Goal: Task Accomplishment & Management: Complete application form

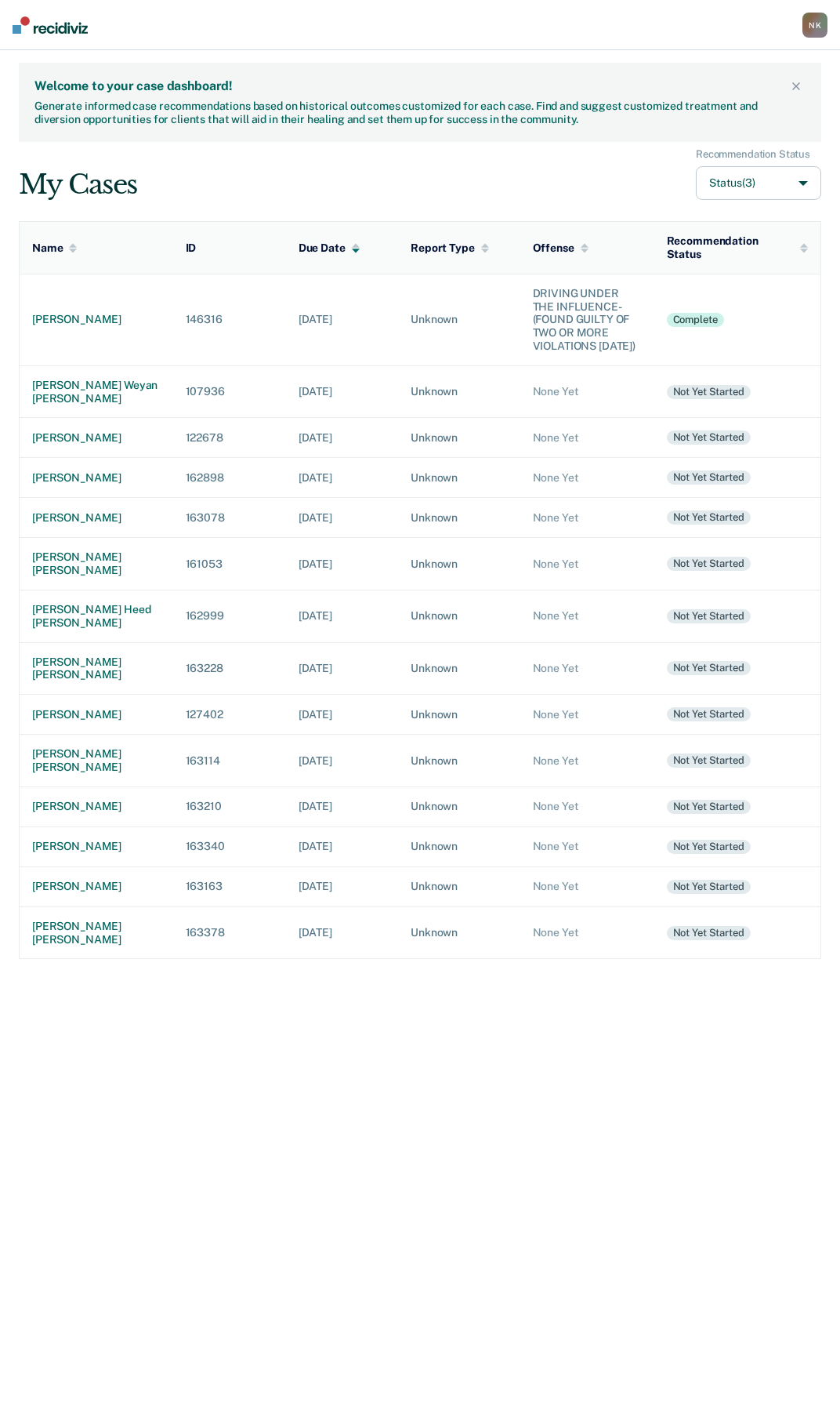
click at [797, 181] on button "Status (3)" at bounding box center [759, 183] width 126 height 34
click at [559, 150] on div "My Cases Recommendation Status Status (3)" at bounding box center [420, 174] width 803 height 53
click at [55, 385] on div "[PERSON_NAME] weyan [PERSON_NAME]" at bounding box center [96, 391] width 128 height 26
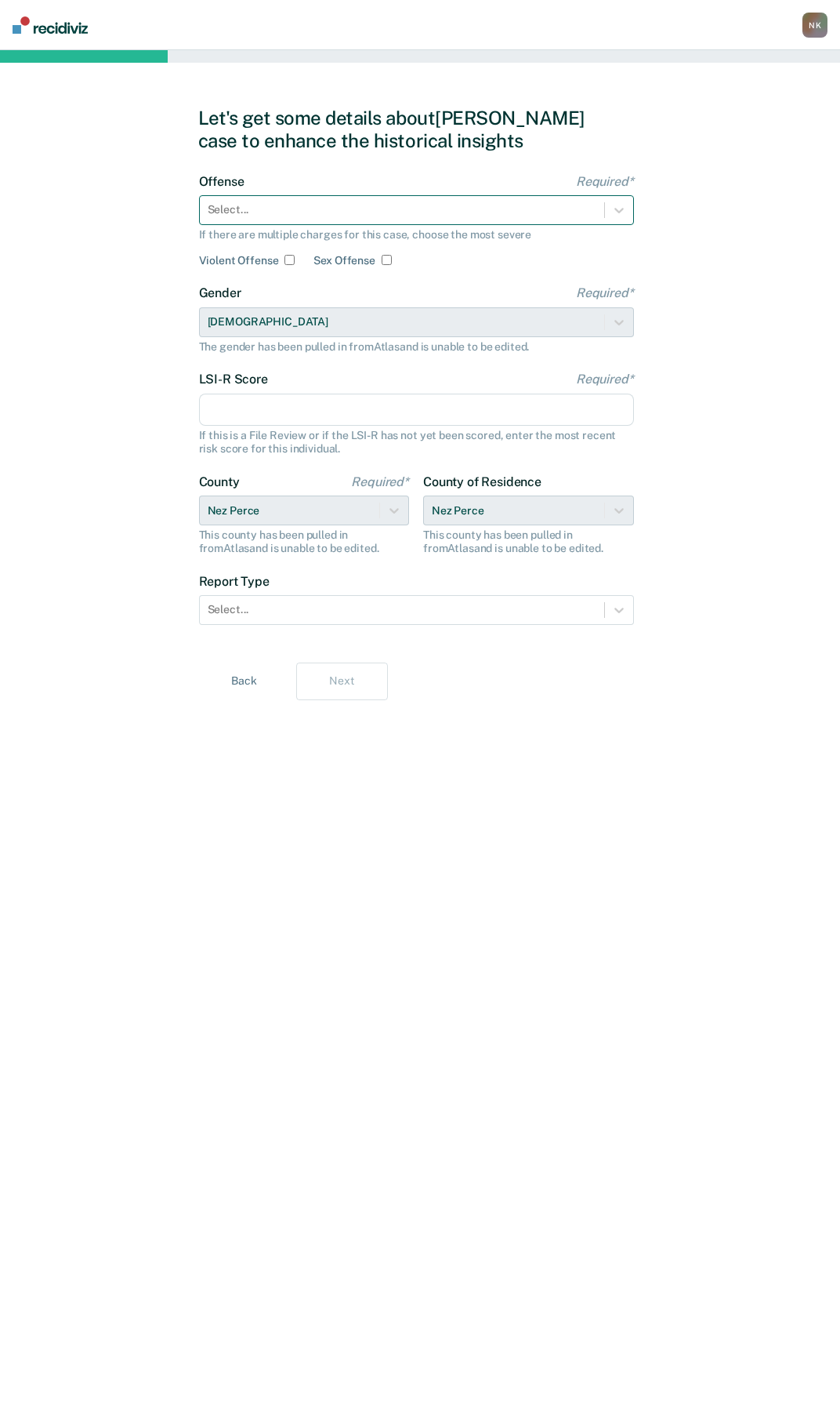
click at [288, 218] on div at bounding box center [401, 209] width 389 height 16
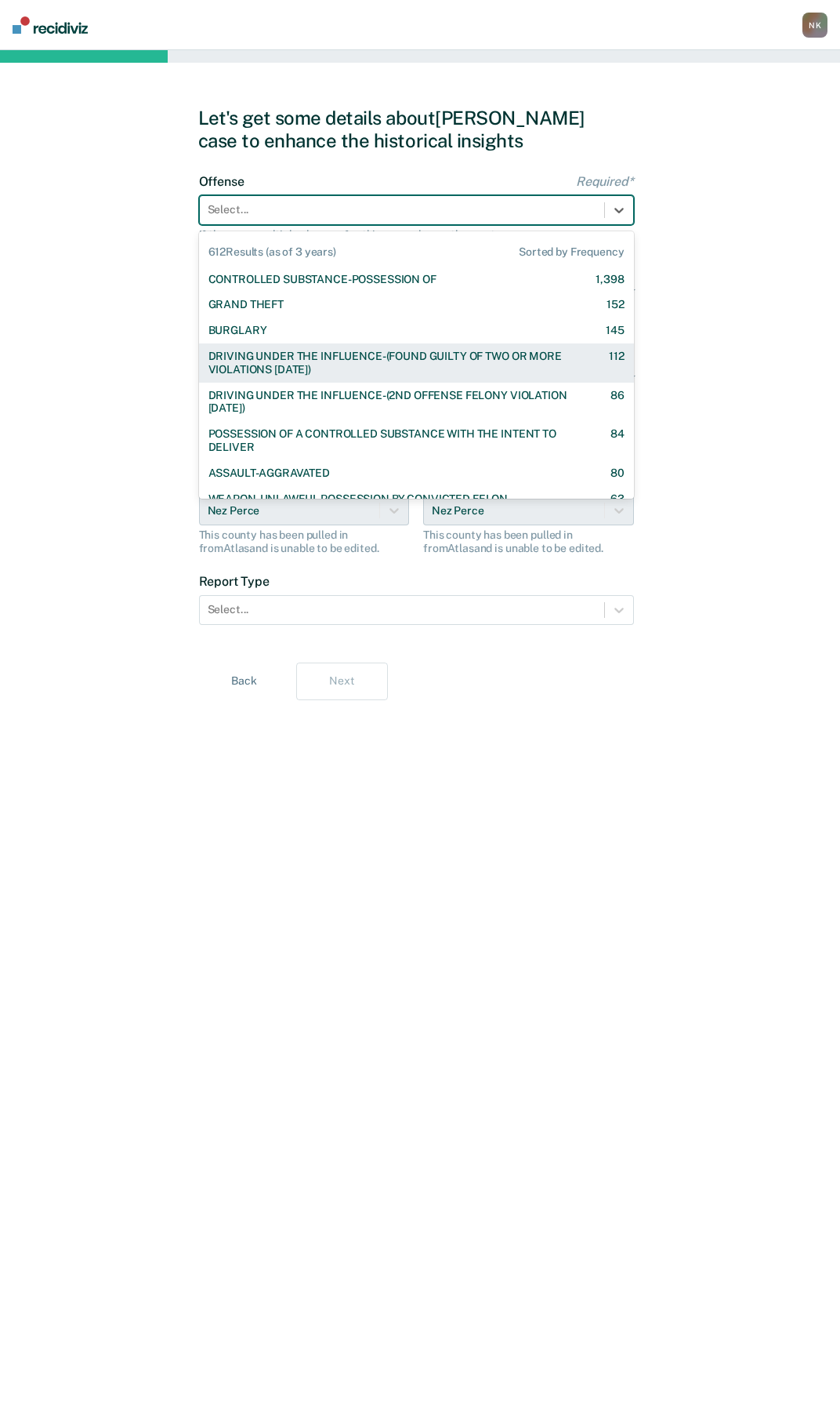
click at [308, 352] on div "DRIVING UNDER THE INFLUENCE-(FOUND GUILTY OF TWO OR MORE VIOLATIONS [DATE])" at bounding box center [394, 362] width 373 height 26
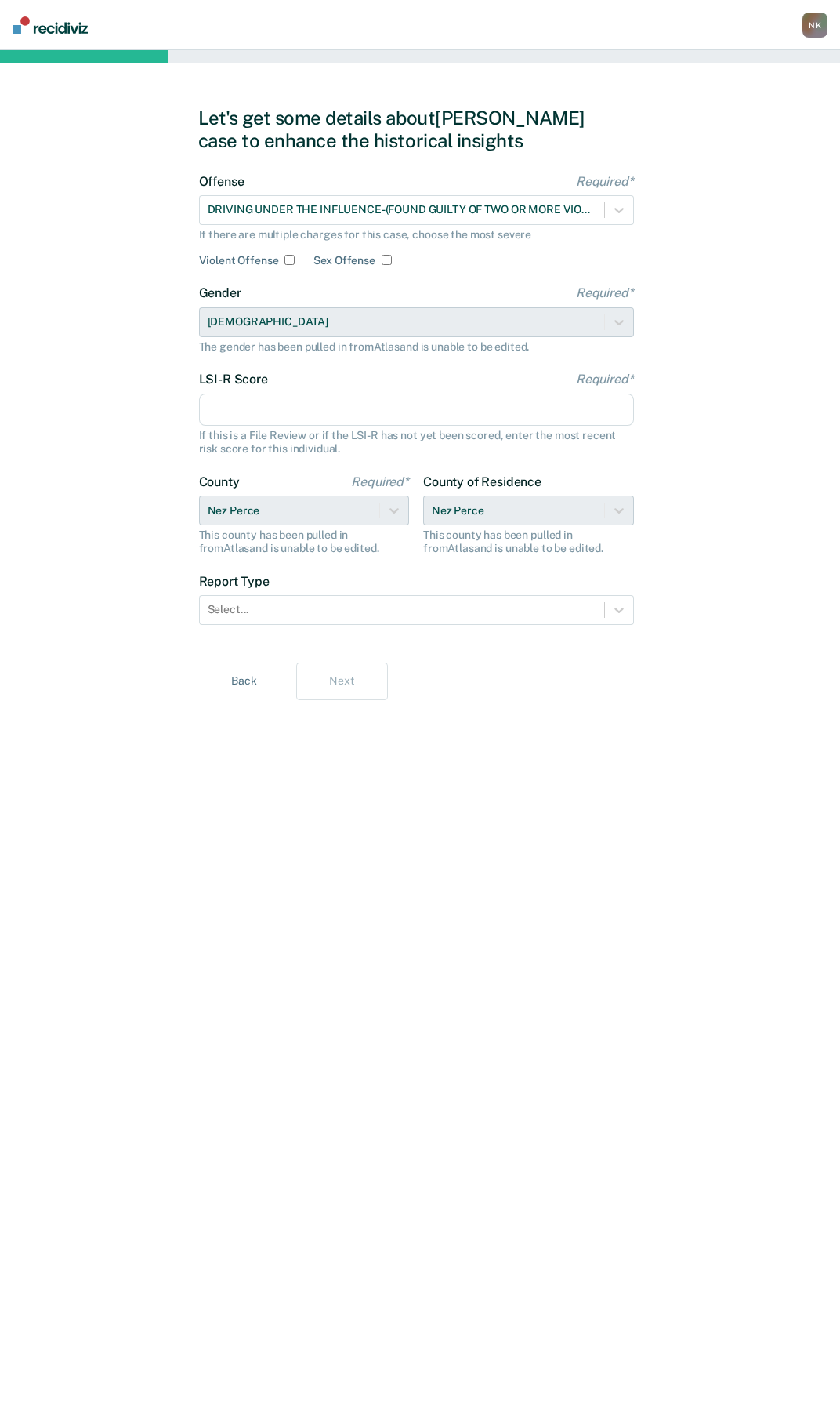
click at [276, 417] on input "LSI-R Score Required*" at bounding box center [417, 410] width 435 height 33
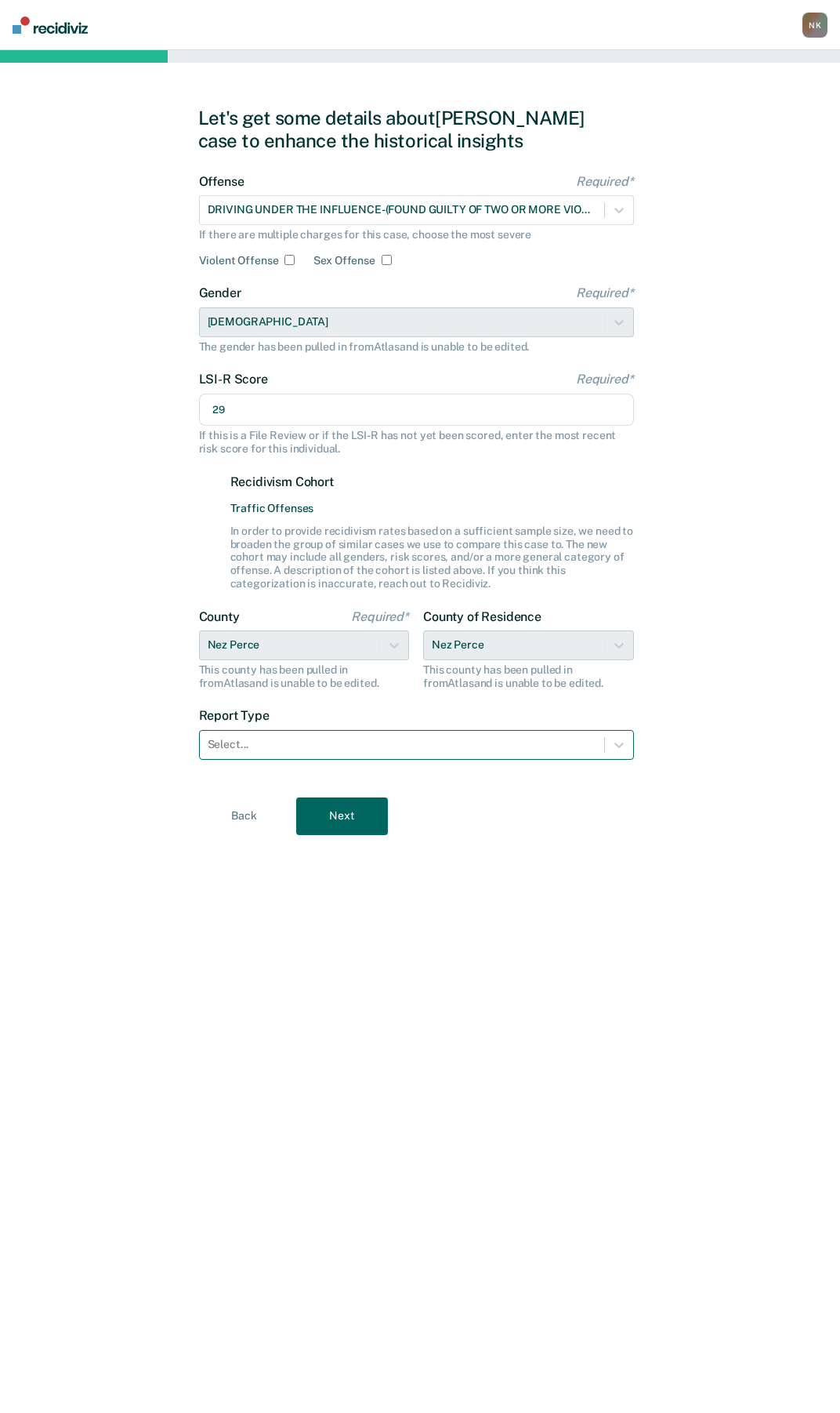
type input "29"
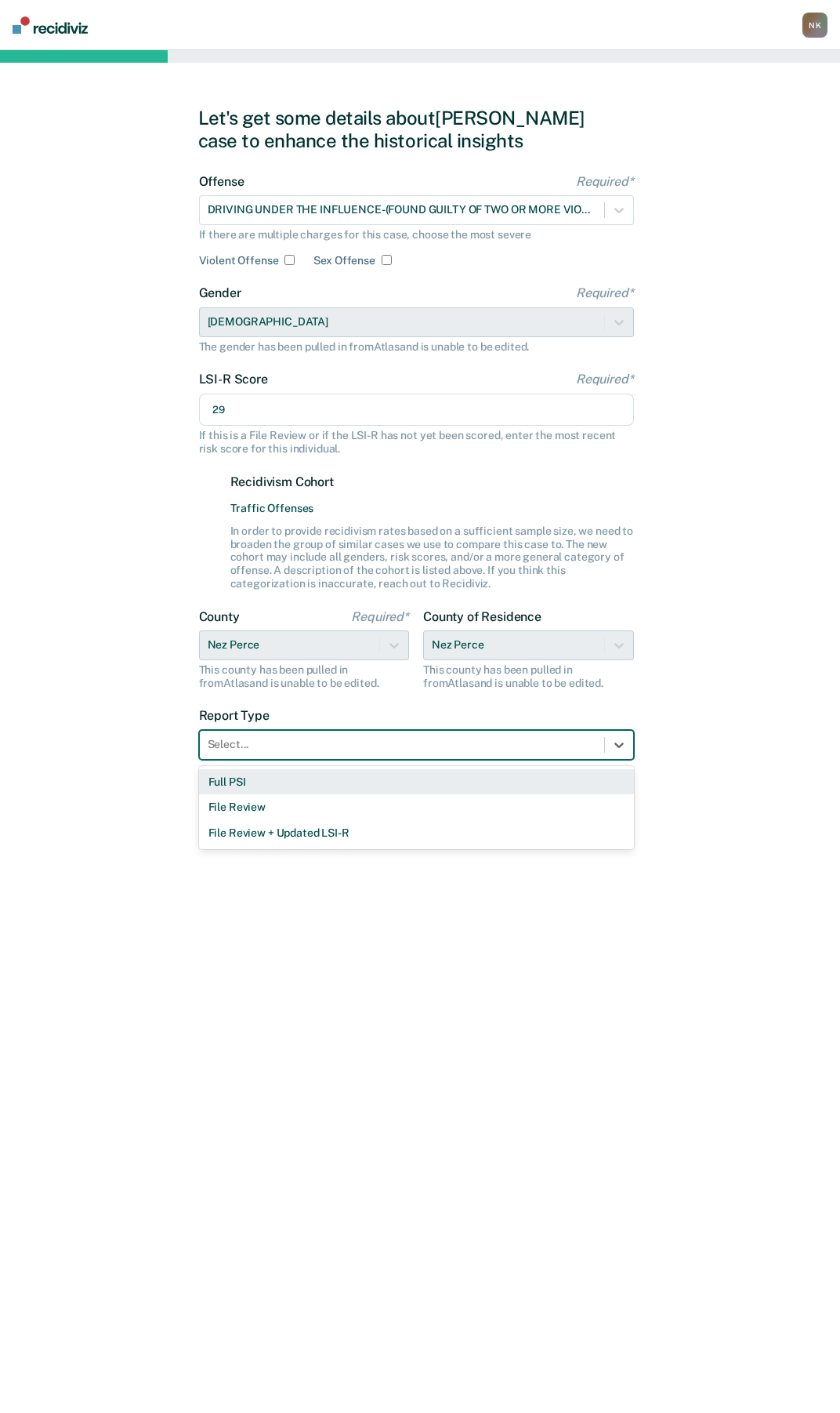
click at [227, 741] on div at bounding box center [401, 744] width 389 height 16
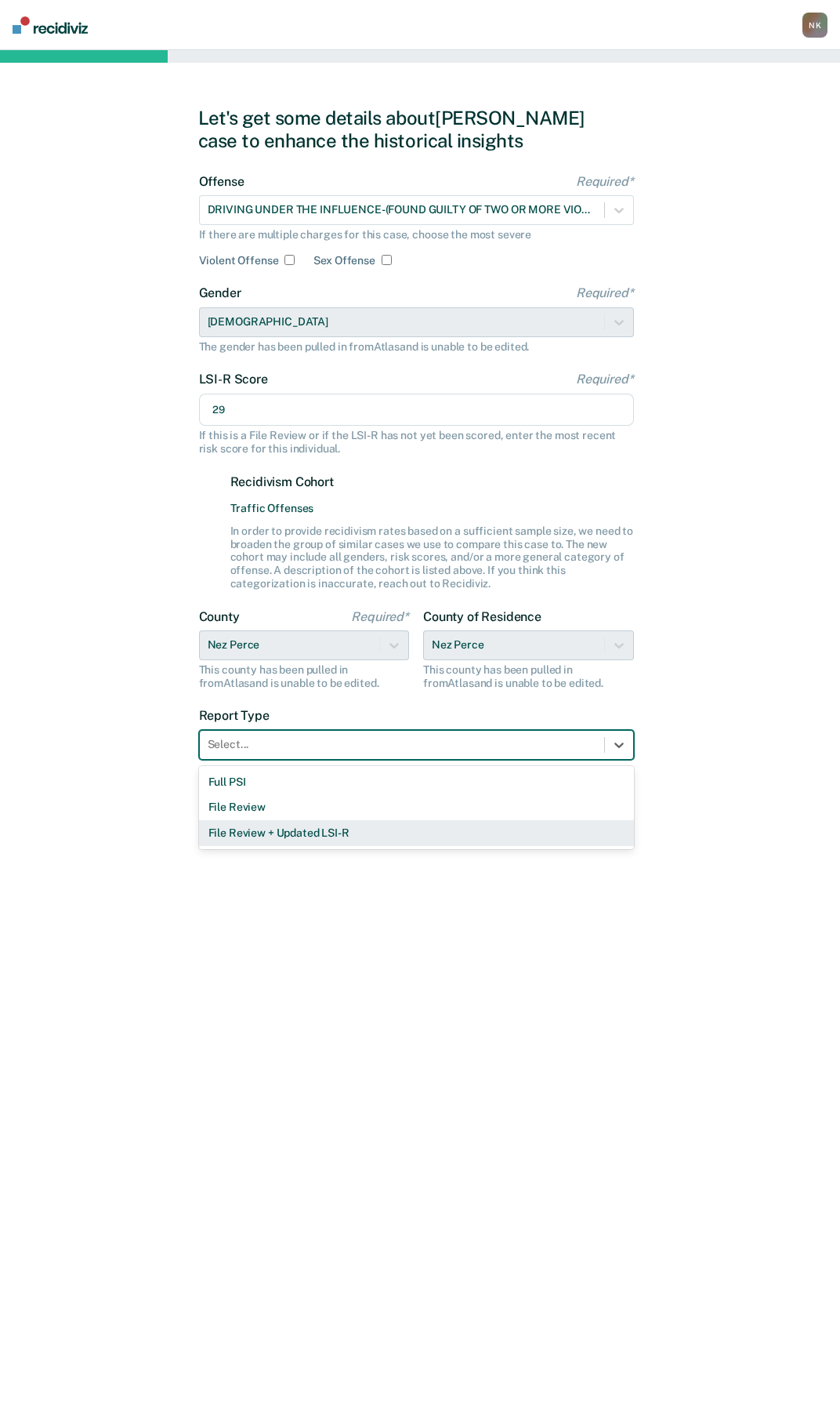
click at [238, 836] on div "File Review + Updated LSI-R" at bounding box center [417, 832] width 435 height 26
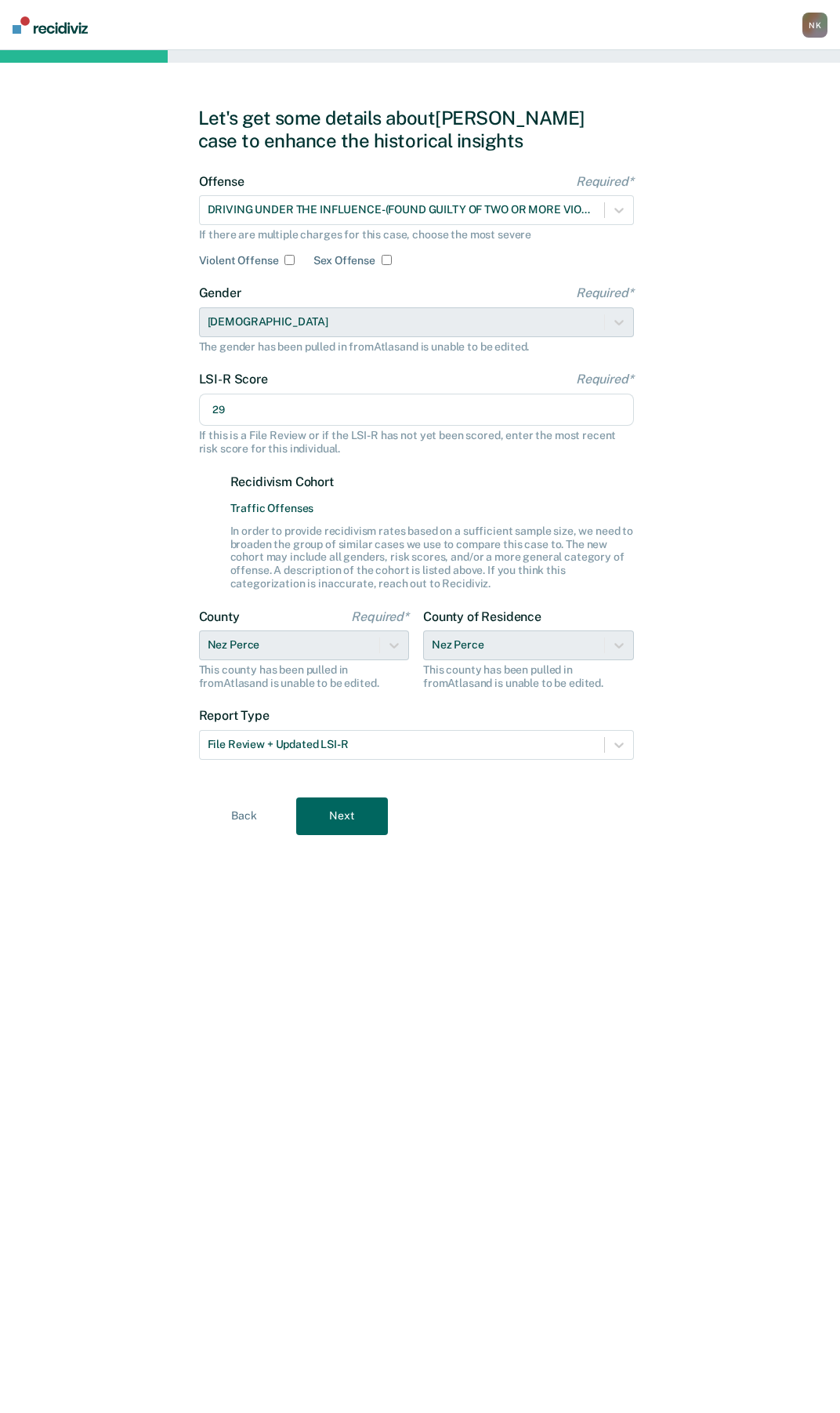
click at [340, 813] on button "Next" at bounding box center [343, 816] width 92 height 37
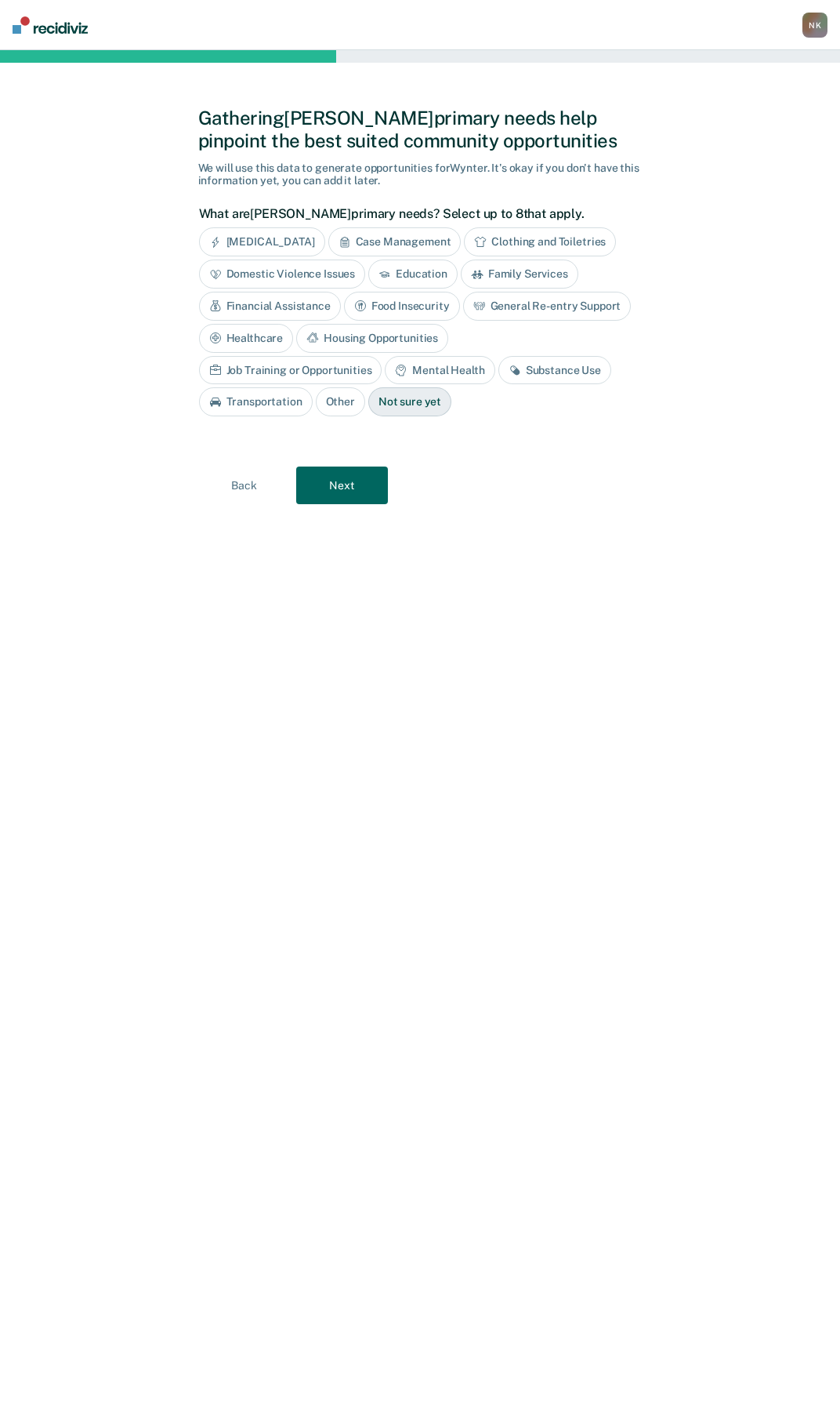
click at [383, 356] on div "Job Training or Opportunities" at bounding box center [291, 371] width 184 height 29
click at [464, 373] on div "Mental Health" at bounding box center [457, 371] width 110 height 29
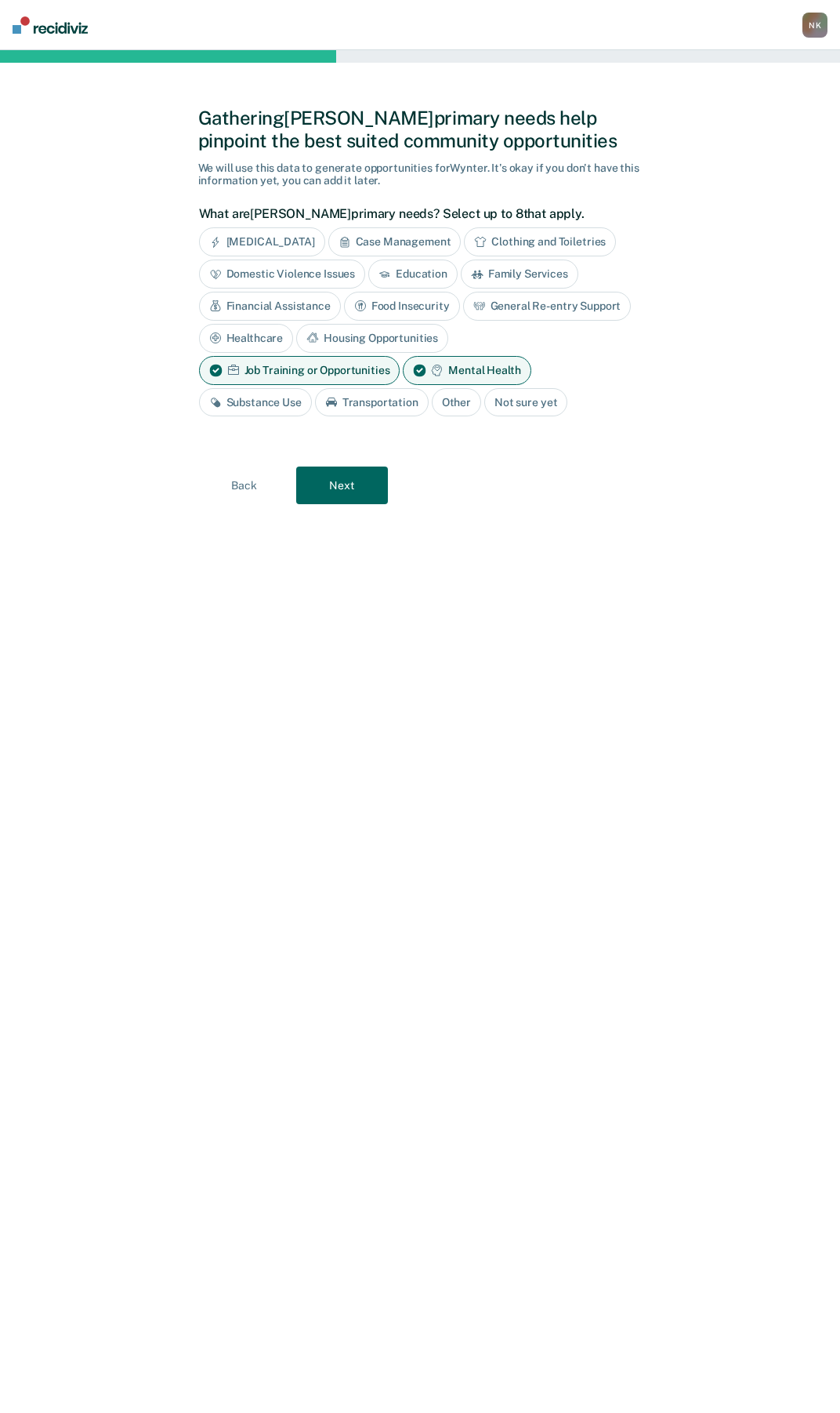
click at [269, 400] on div "Substance Use" at bounding box center [255, 402] width 113 height 29
click at [335, 487] on button "Next" at bounding box center [343, 486] width 92 height 37
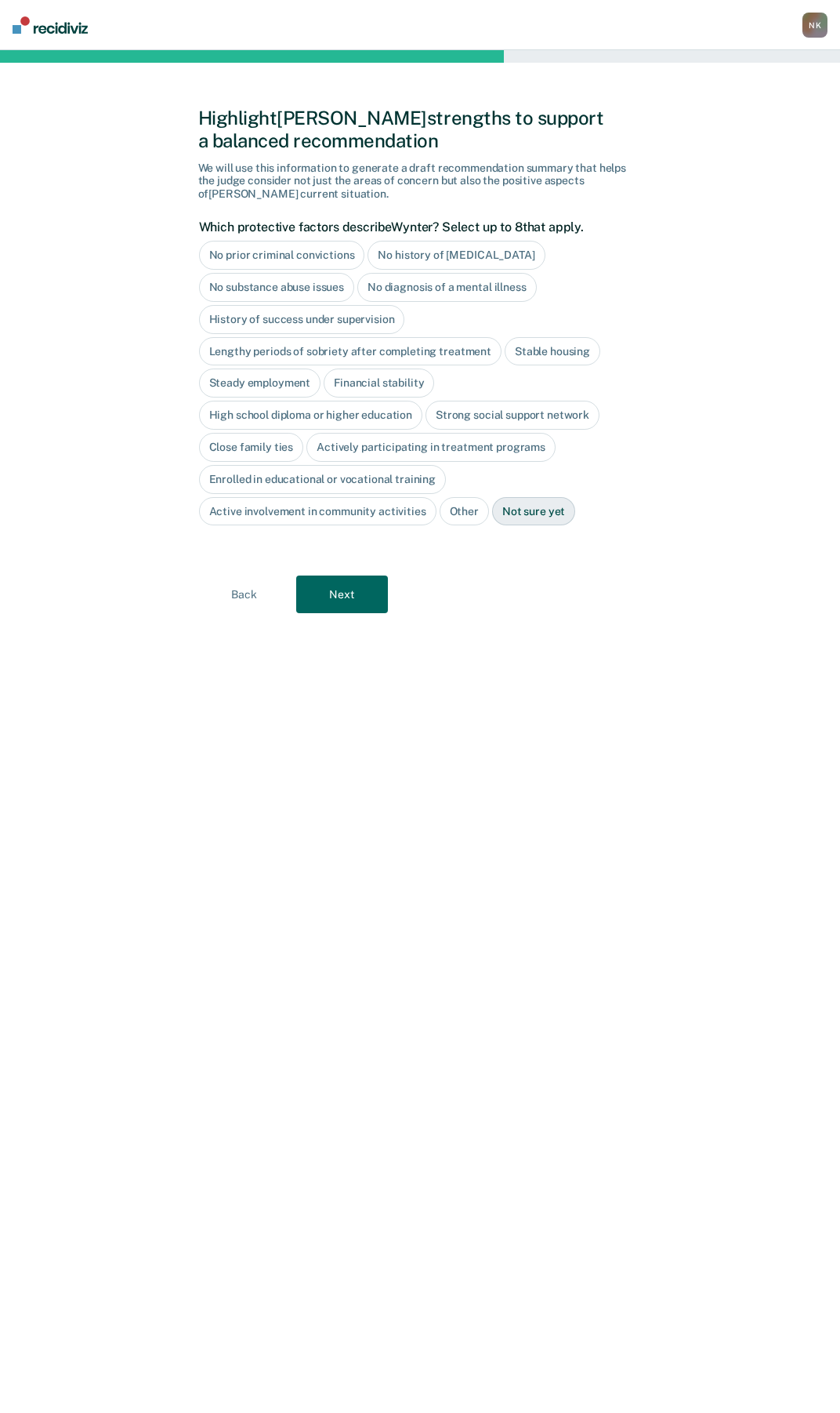
click at [491, 416] on div "Strong social support network" at bounding box center [513, 415] width 174 height 29
click at [293, 413] on div "High school diploma or higher education" at bounding box center [311, 415] width 224 height 29
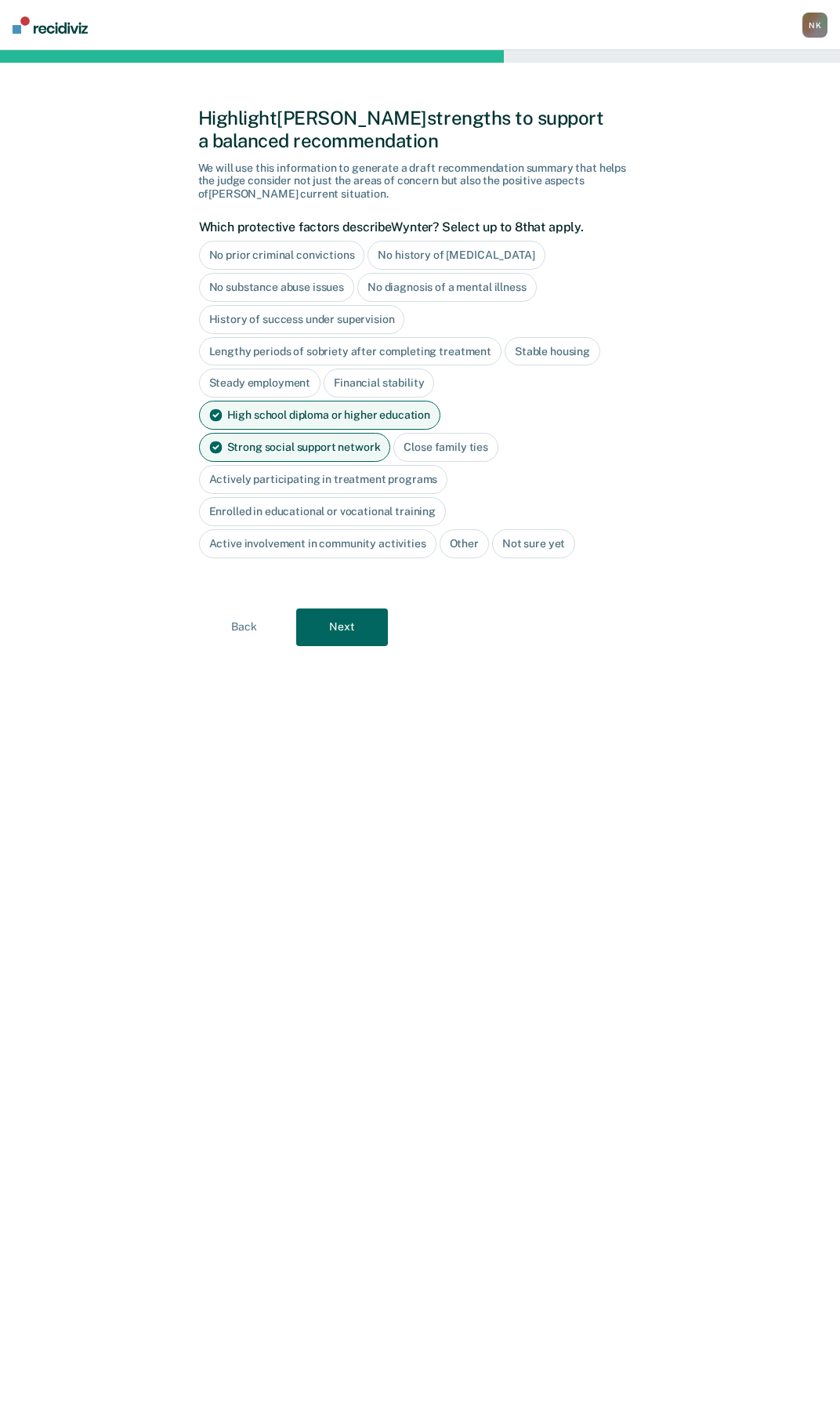
click at [347, 609] on button "Next" at bounding box center [343, 627] width 92 height 37
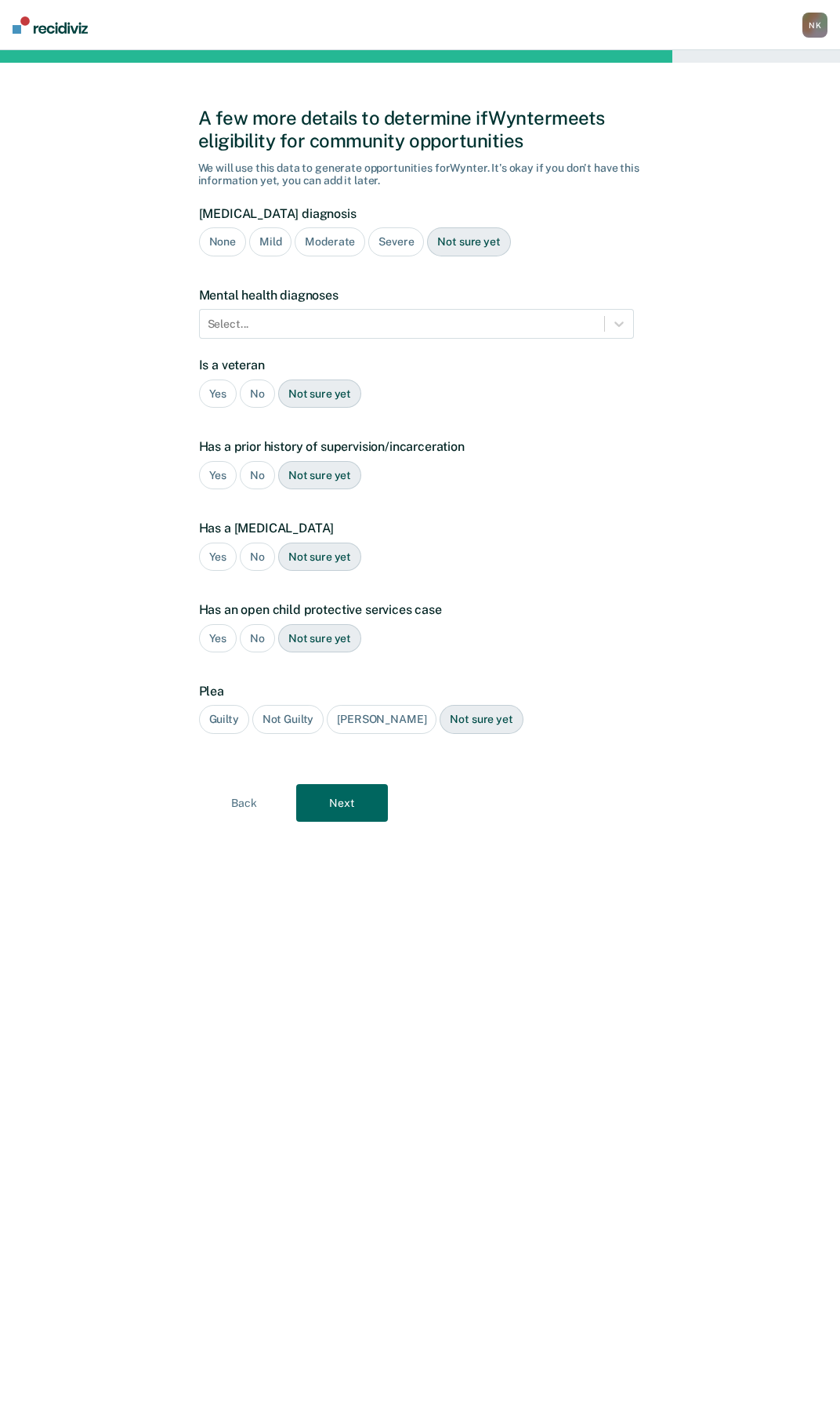
click at [407, 246] on div "Severe" at bounding box center [395, 241] width 55 height 29
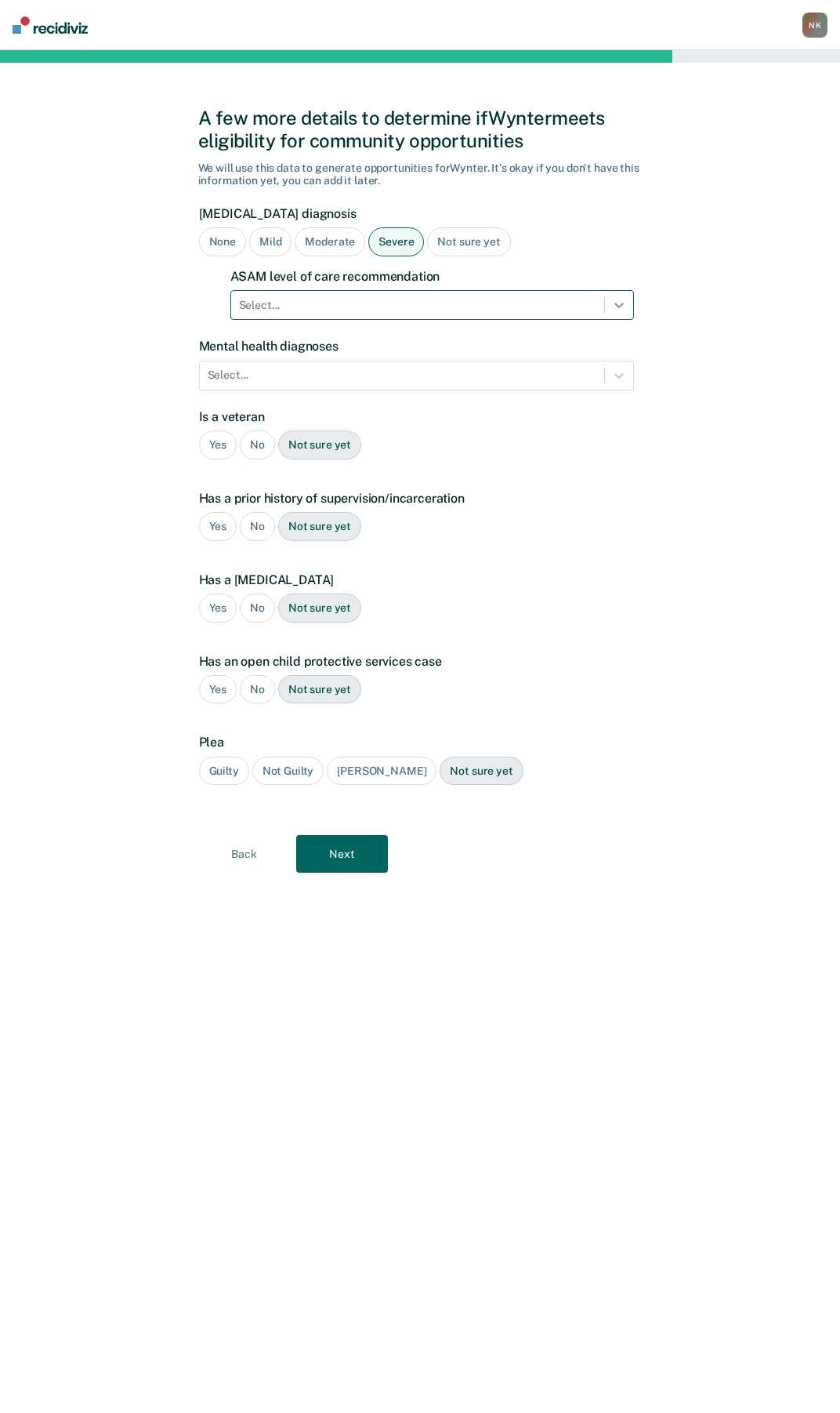
click at [616, 303] on icon at bounding box center [619, 304] width 15 height 15
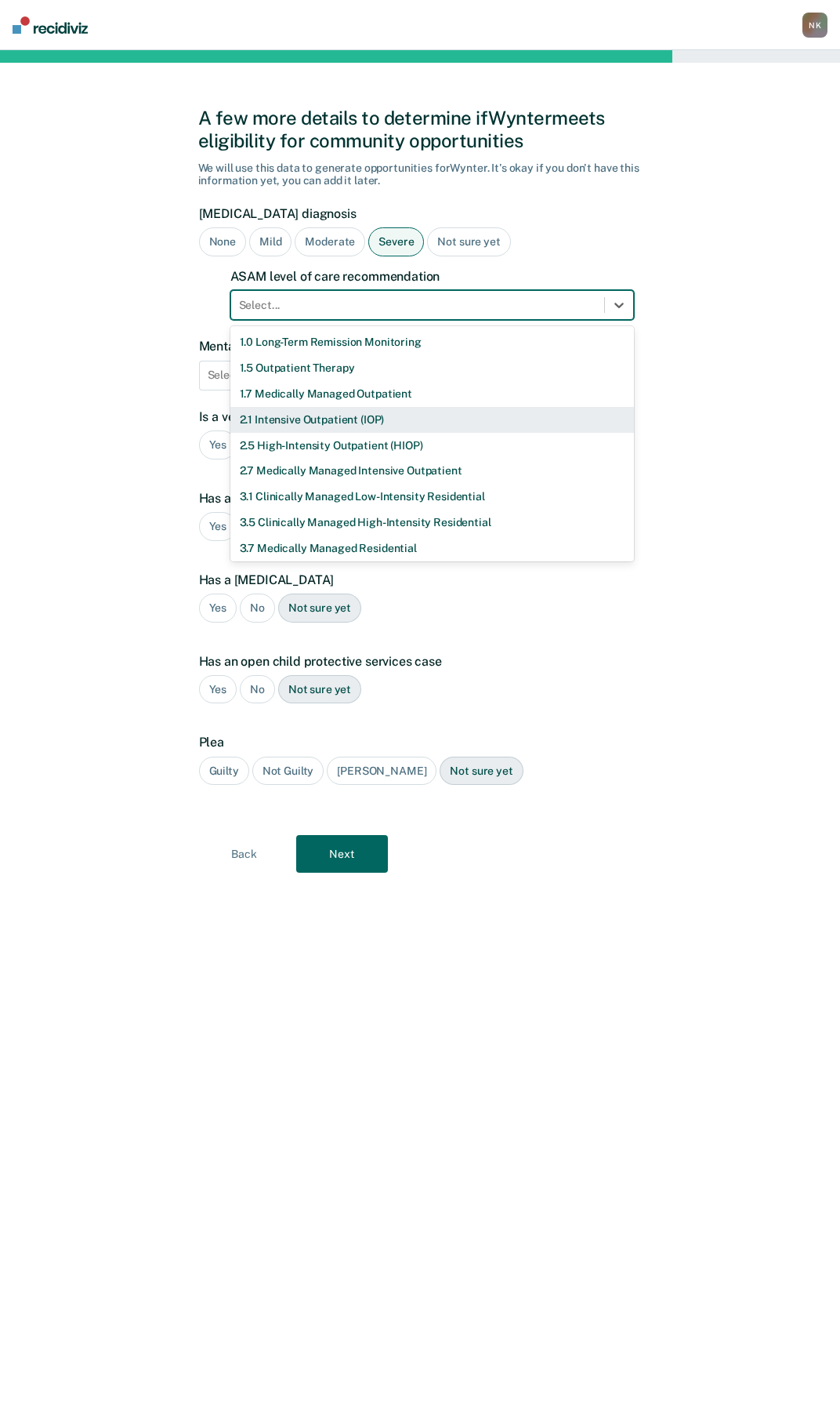
click at [281, 423] on div "2.1 Intensive Outpatient (IOP)" at bounding box center [432, 420] width 404 height 26
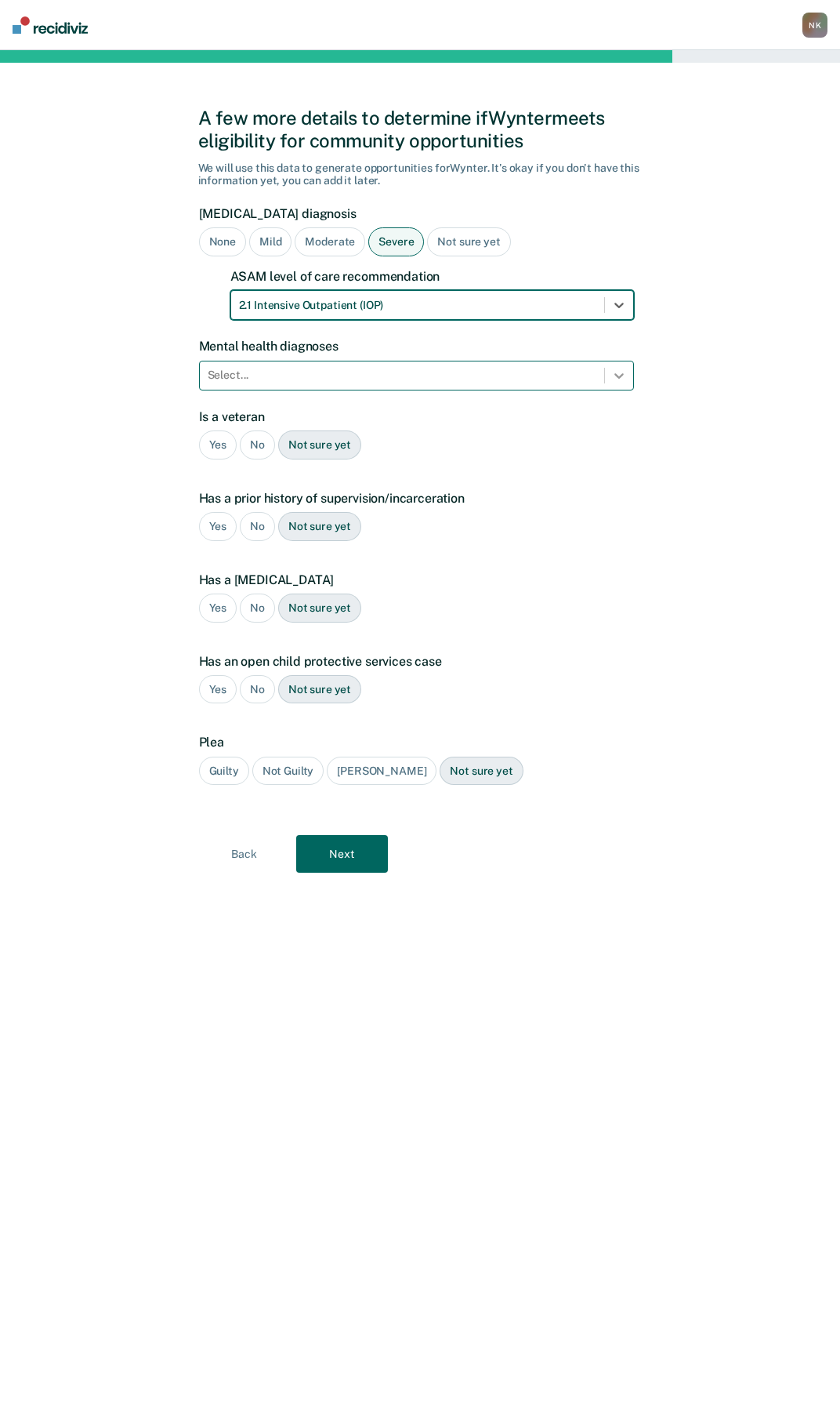
click at [625, 379] on icon at bounding box center [619, 375] width 15 height 15
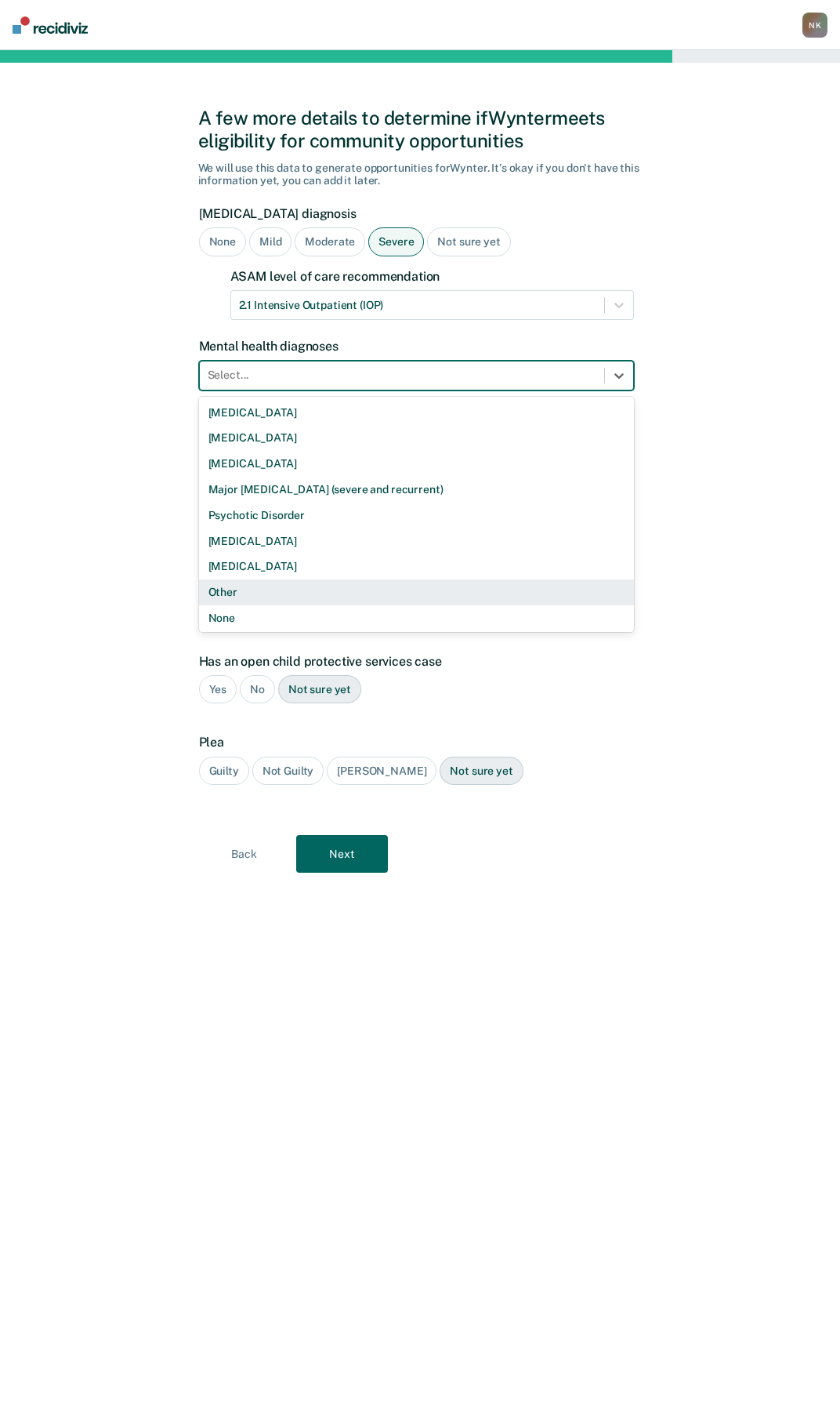
click at [247, 591] on div "Other" at bounding box center [417, 592] width 435 height 26
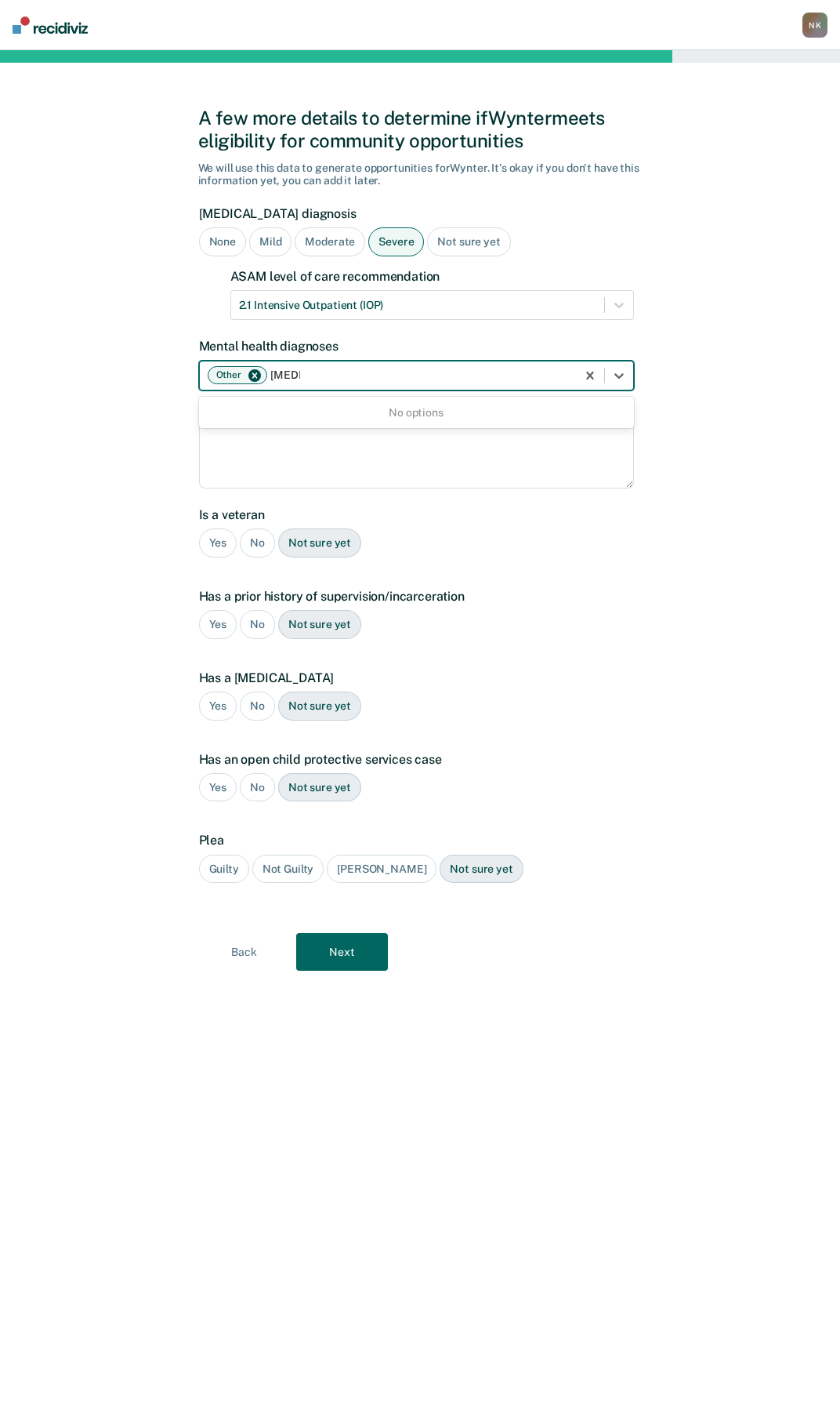
type input "[MEDICAL_DATA]"
click at [425, 468] on textarea at bounding box center [417, 443] width 435 height 92
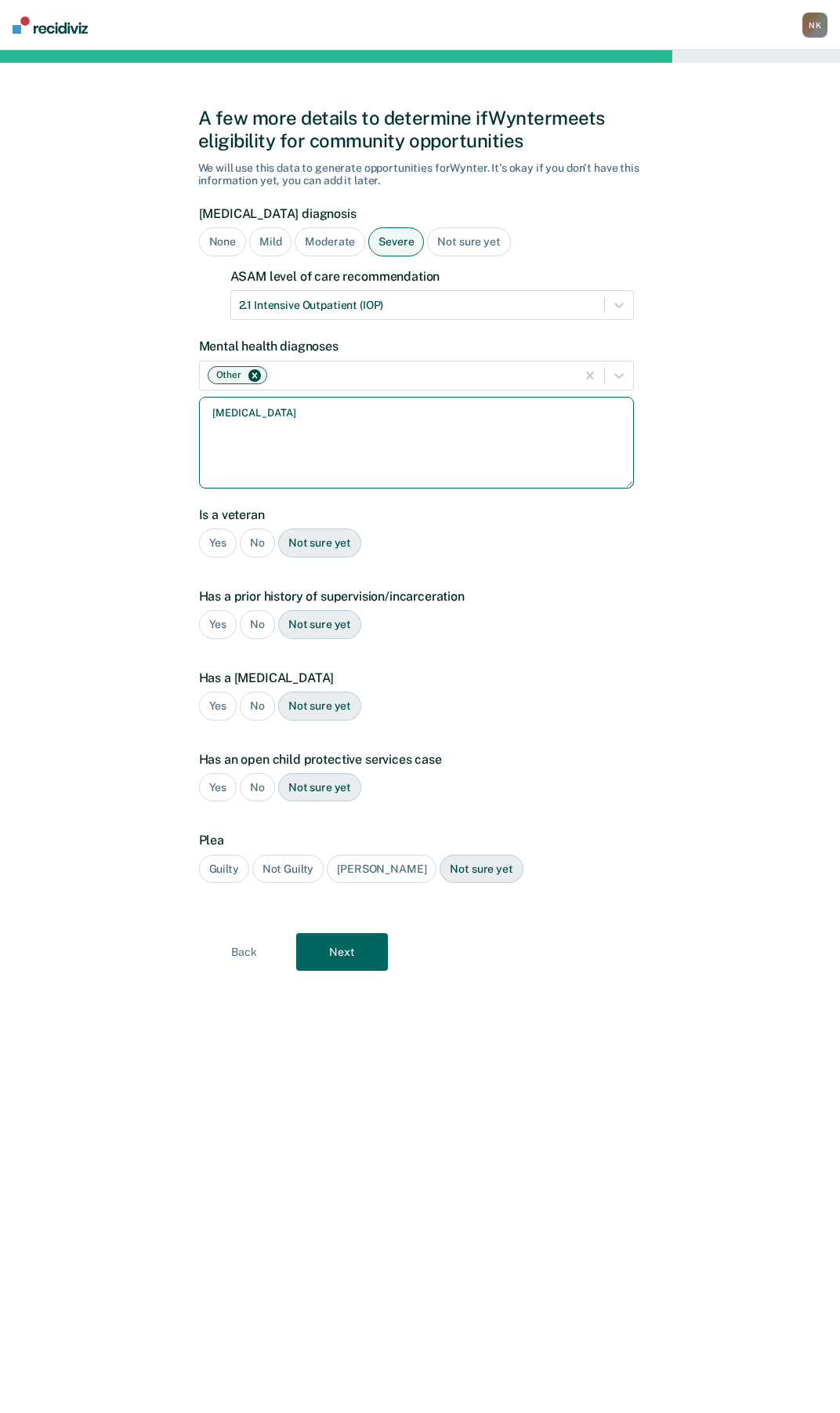
type textarea "[MEDICAL_DATA]"
click at [247, 542] on div "No" at bounding box center [257, 542] width 35 height 29
click at [208, 627] on div "Yes" at bounding box center [218, 624] width 38 height 29
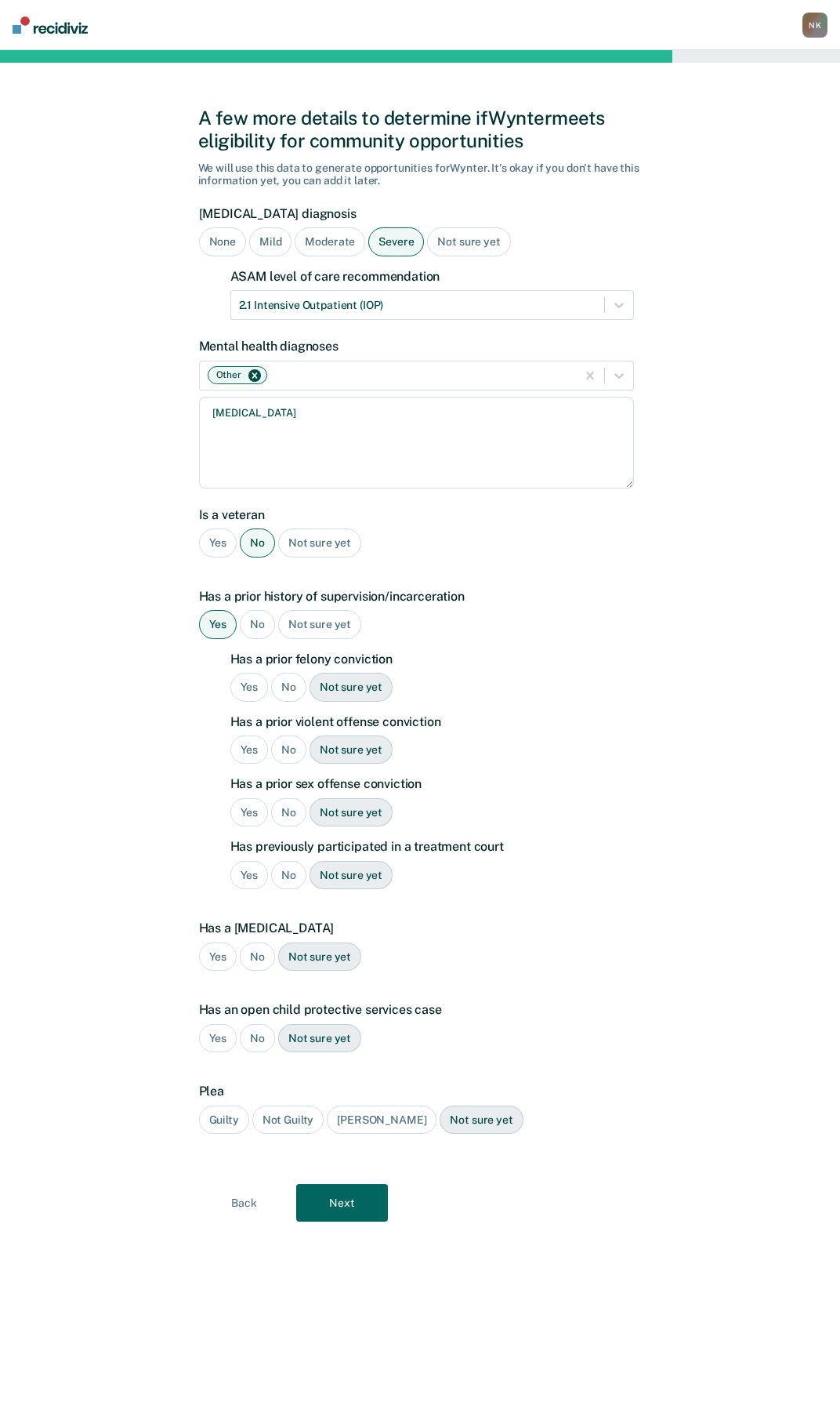
click at [254, 690] on div "Yes" at bounding box center [249, 687] width 38 height 29
click at [291, 755] on div "No" at bounding box center [288, 750] width 35 height 29
click at [293, 813] on div "No" at bounding box center [288, 813] width 35 height 29
click at [249, 877] on div "Yes" at bounding box center [249, 875] width 38 height 29
click at [257, 961] on div "No" at bounding box center [257, 956] width 35 height 29
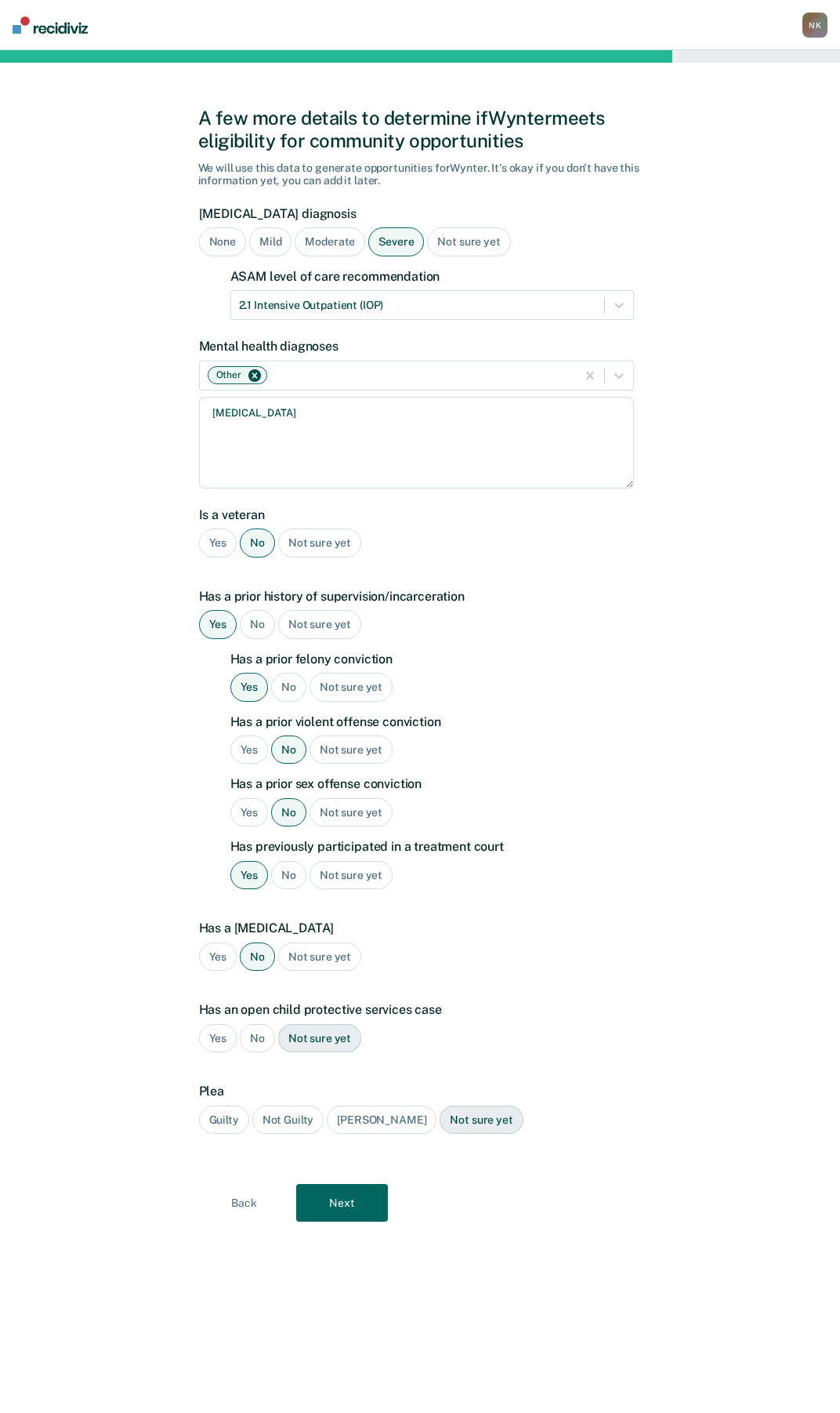
click at [258, 1041] on div "No" at bounding box center [257, 1038] width 35 height 29
click at [218, 1114] on div "Guilty" at bounding box center [224, 1120] width 50 height 29
click at [360, 1206] on button "Next" at bounding box center [343, 1202] width 92 height 37
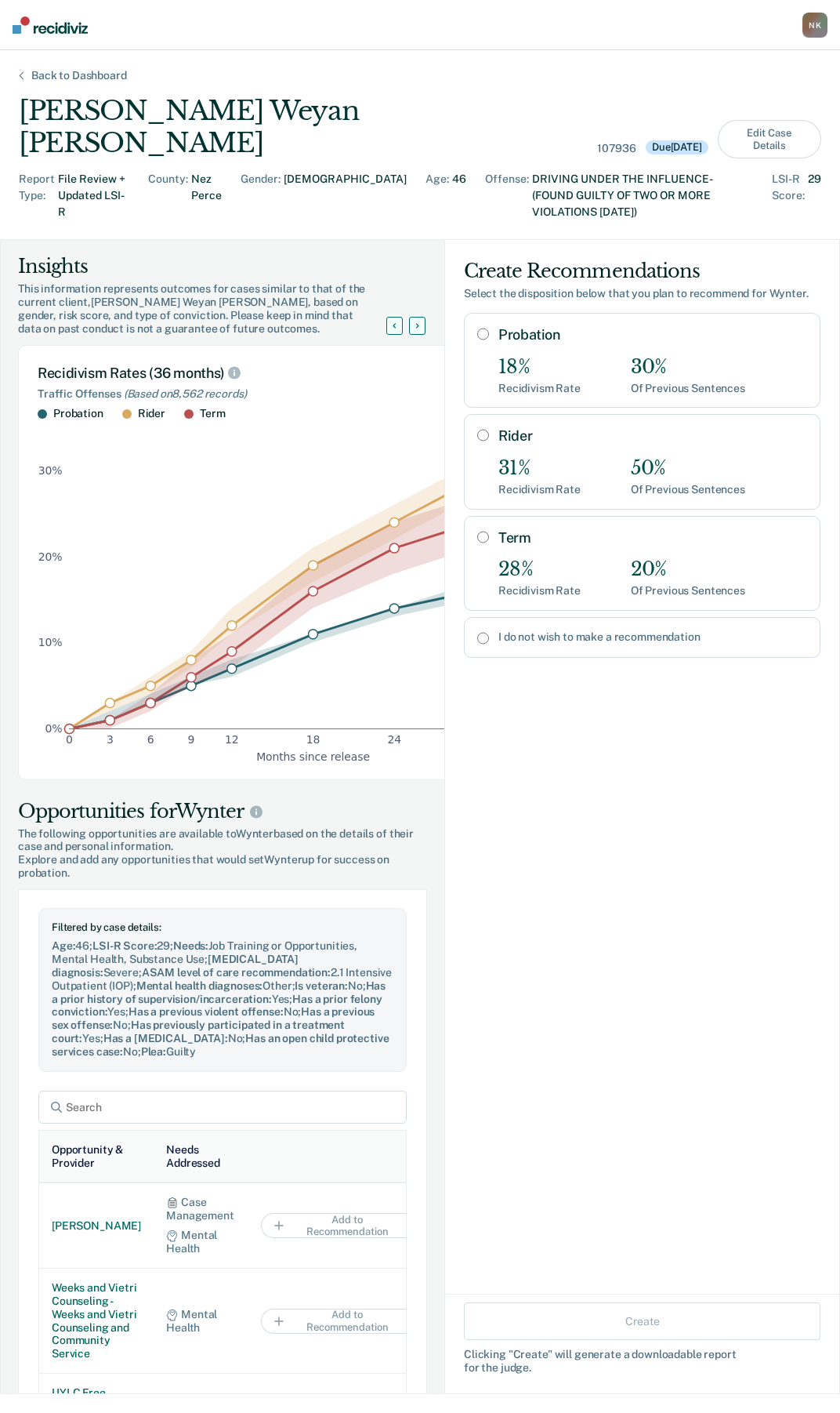
click at [478, 531] on input "Term" at bounding box center [484, 536] width 12 height 13
radio input "true"
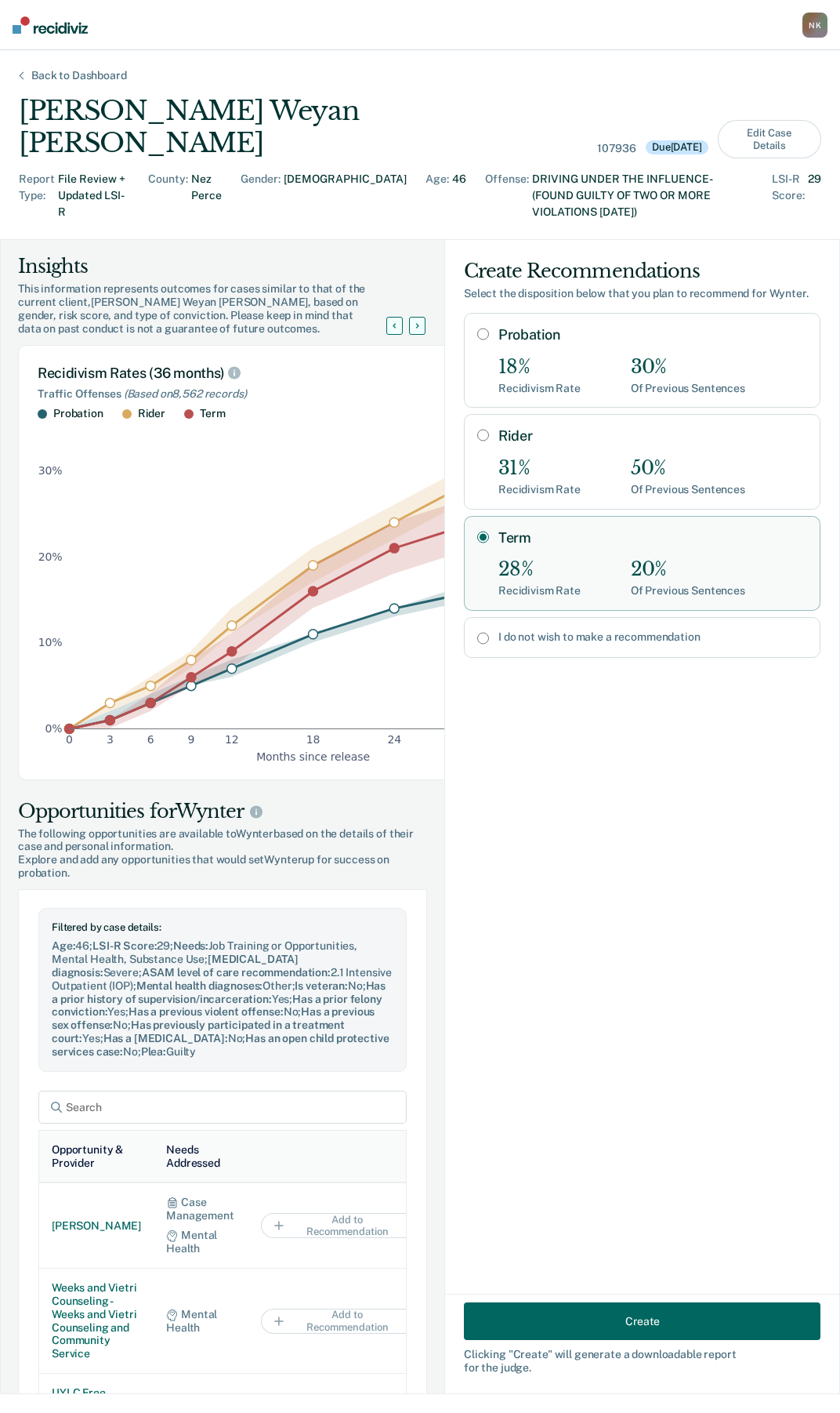
click at [618, 95] on div "[PERSON_NAME] Weyan [PERSON_NAME] 107936 Due [DATE] Edit Case Details" at bounding box center [420, 128] width 803 height 65
click at [641, 1329] on button "Create" at bounding box center [643, 1321] width 357 height 37
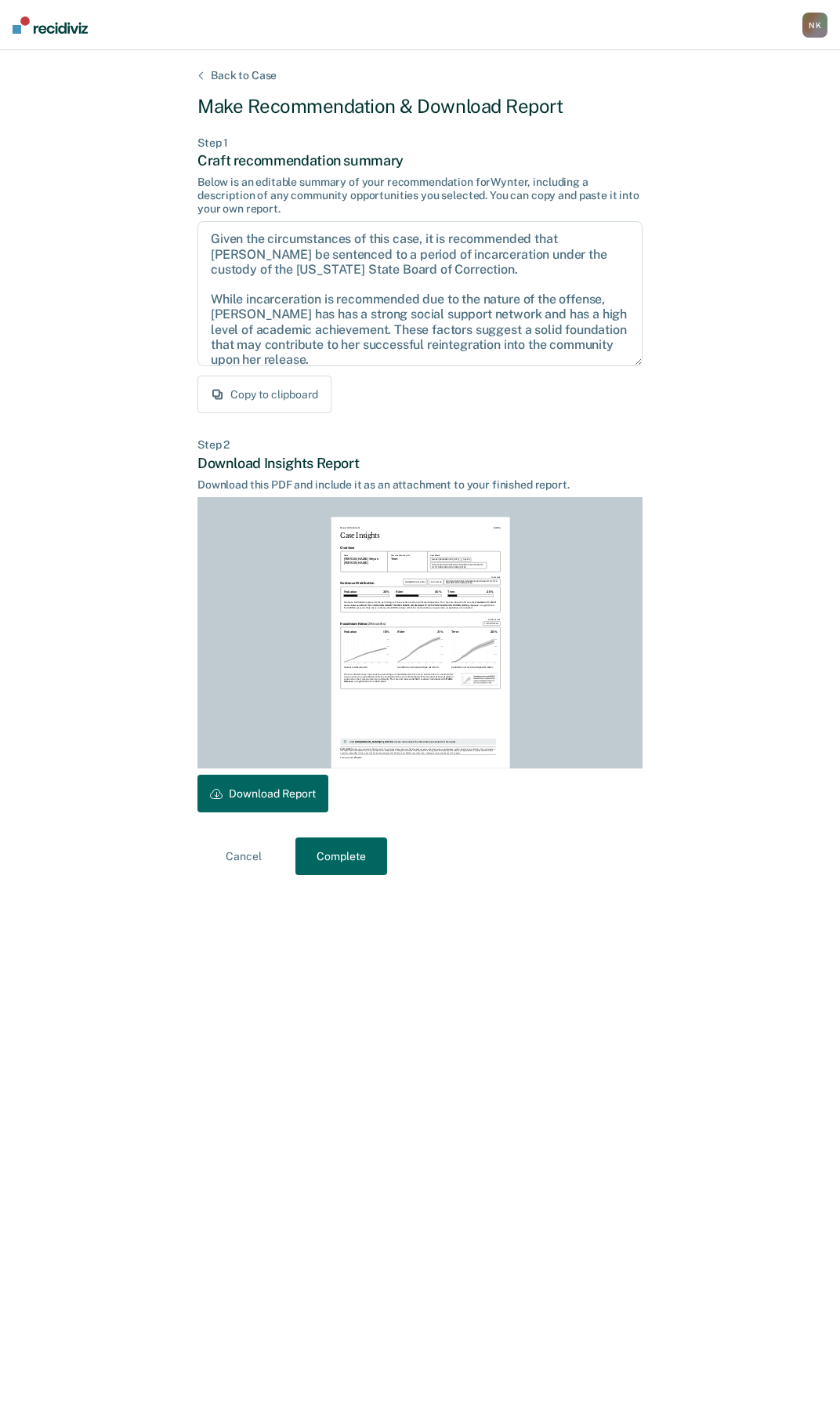
click at [255, 394] on button "Copy to clipboard" at bounding box center [264, 394] width 134 height 37
click at [241, 799] on button "Download Report" at bounding box center [263, 793] width 131 height 37
click at [354, 856] on button "Complete" at bounding box center [342, 856] width 92 height 37
